Goal: Share content: Share content

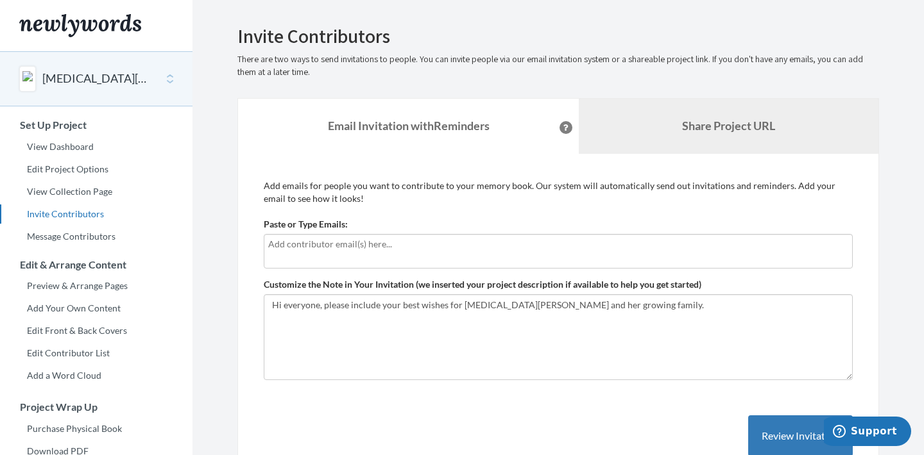
click at [715, 119] on b "Share Project URL" at bounding box center [728, 126] width 93 height 14
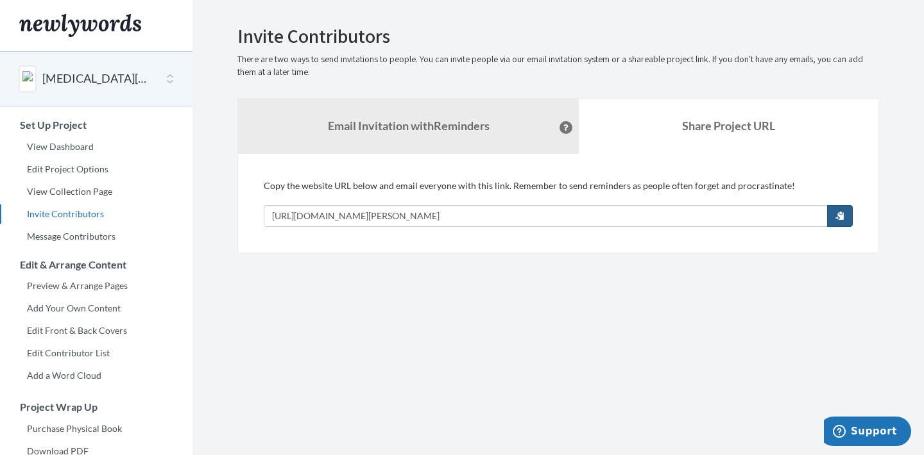
click at [838, 221] on button "button" at bounding box center [840, 216] width 26 height 22
click at [840, 221] on button "button" at bounding box center [840, 216] width 26 height 22
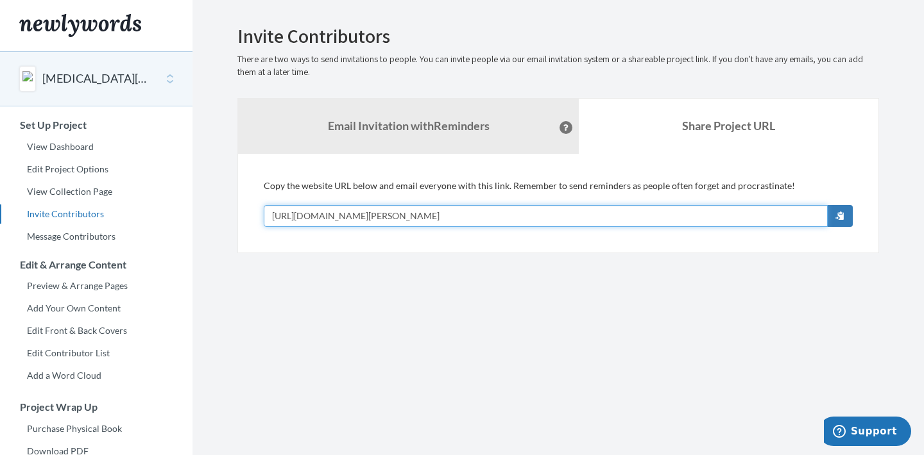
click at [630, 217] on input "[URL][DOMAIN_NAME][PERSON_NAME]" at bounding box center [546, 216] width 564 height 22
click at [542, 212] on input "[URL][DOMAIN_NAME][PERSON_NAME]" at bounding box center [546, 216] width 564 height 22
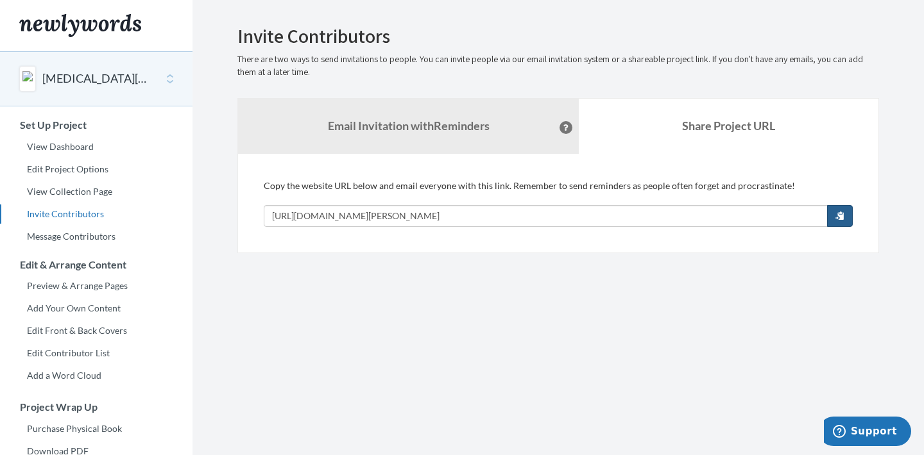
click at [836, 218] on span "button" at bounding box center [839, 215] width 9 height 9
click at [133, 83] on button "[MEDICAL_DATA][PERSON_NAME] Parental Leave Card" at bounding box center [94, 79] width 104 height 17
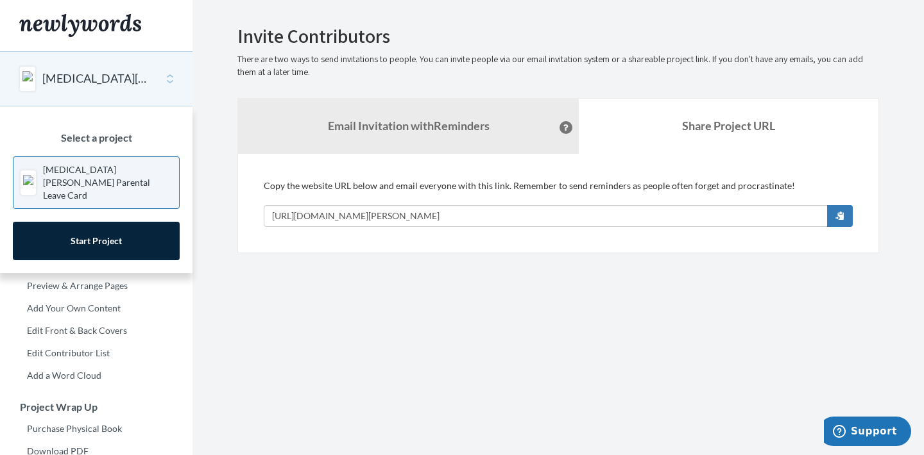
click at [132, 183] on link "[MEDICAL_DATA][PERSON_NAME] Parental Leave Card" at bounding box center [96, 183] width 167 height 53
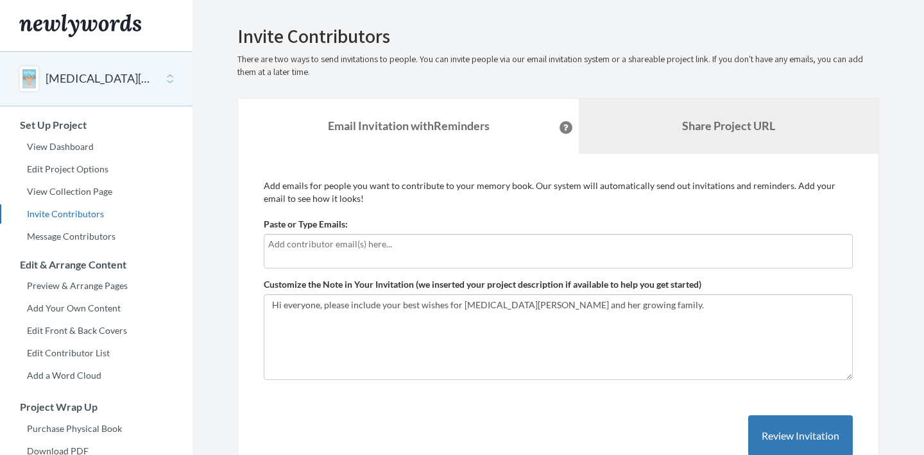
click at [768, 131] on b "Share Project URL" at bounding box center [728, 126] width 93 height 14
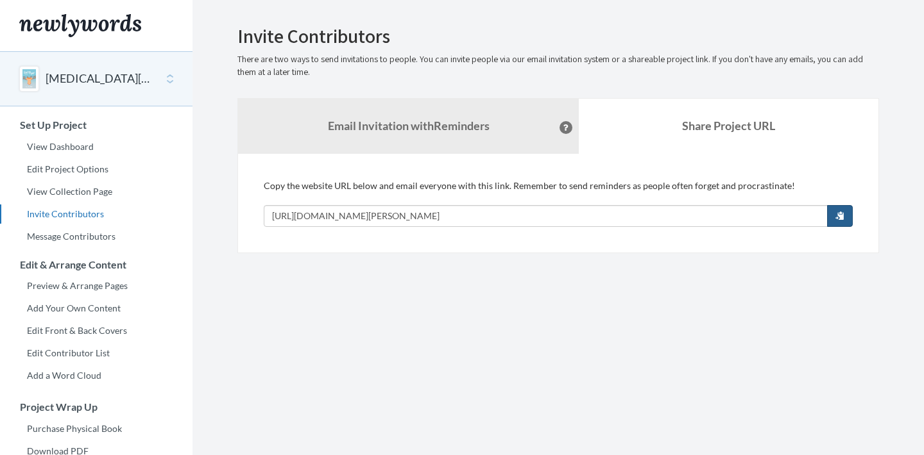
click at [836, 219] on span "button" at bounding box center [839, 215] width 9 height 9
click at [835, 219] on span "button" at bounding box center [839, 215] width 9 height 9
